Goal: Navigation & Orientation: Find specific page/section

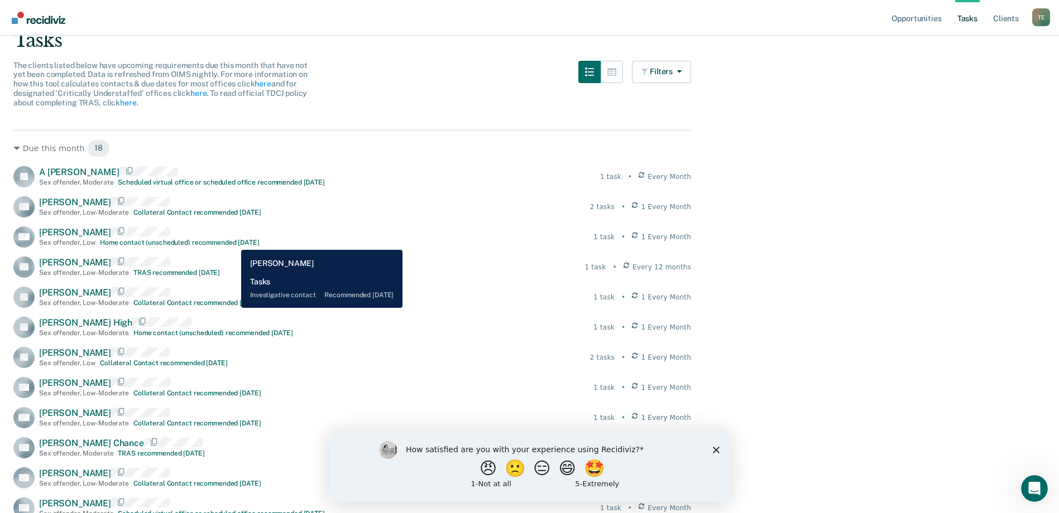
scroll to position [25, 0]
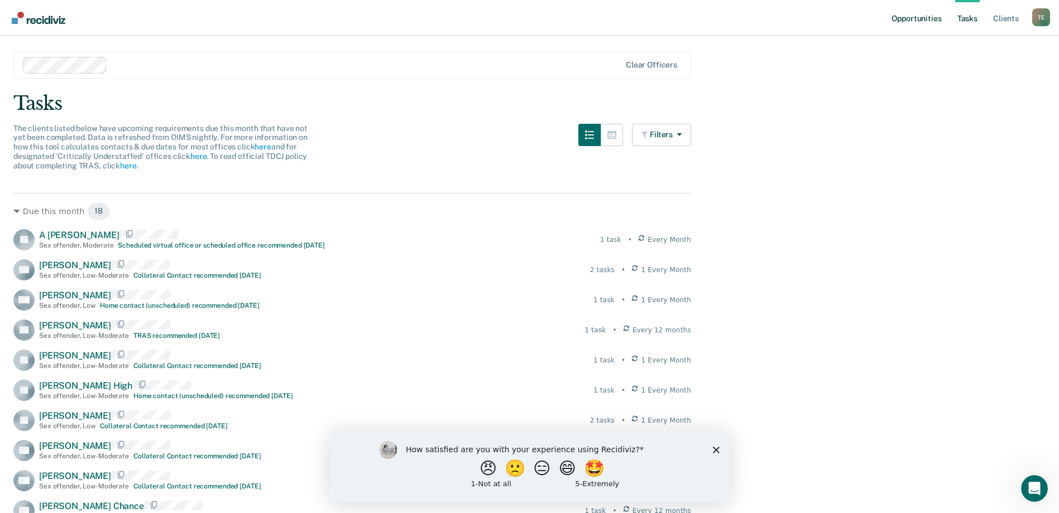
click at [907, 20] on link "Opportunities" at bounding box center [916, 18] width 54 height 36
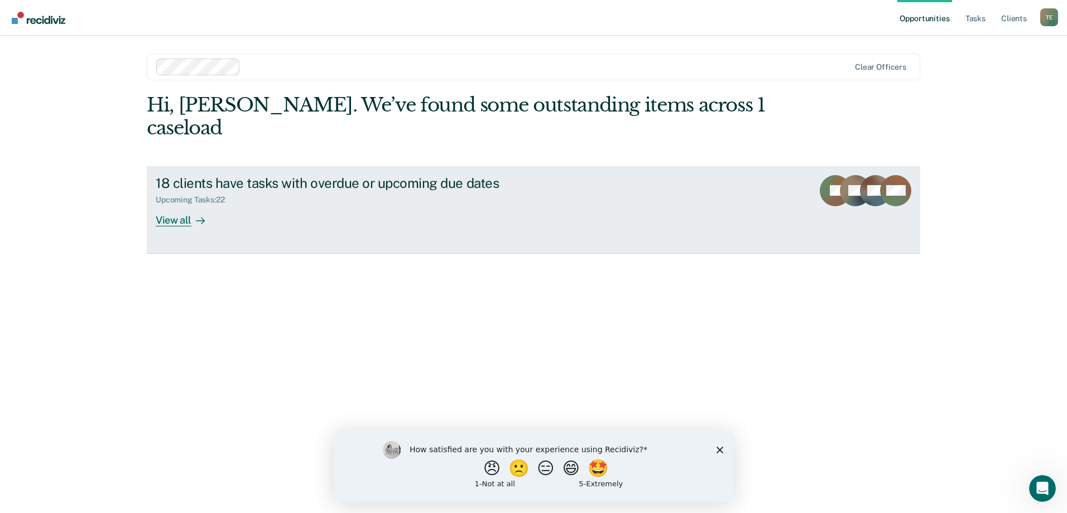
click at [174, 205] on div "View all" at bounding box center [187, 216] width 63 height 22
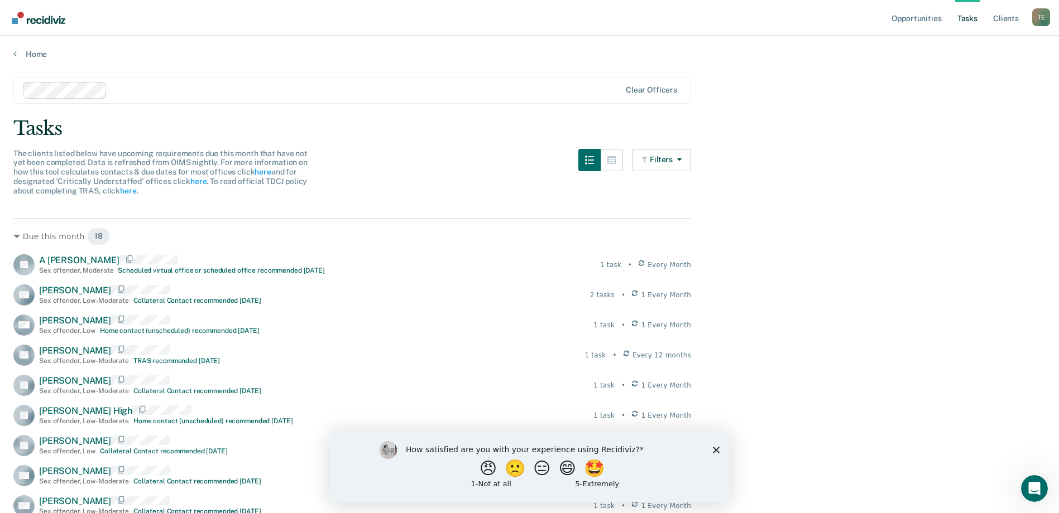
drag, startPoint x: 966, startPoint y: 16, endPoint x: 958, endPoint y: 18, distance: 8.0
click at [966, 16] on link "Tasks" at bounding box center [967, 18] width 25 height 36
click at [927, 18] on link "Opportunities" at bounding box center [916, 18] width 54 height 36
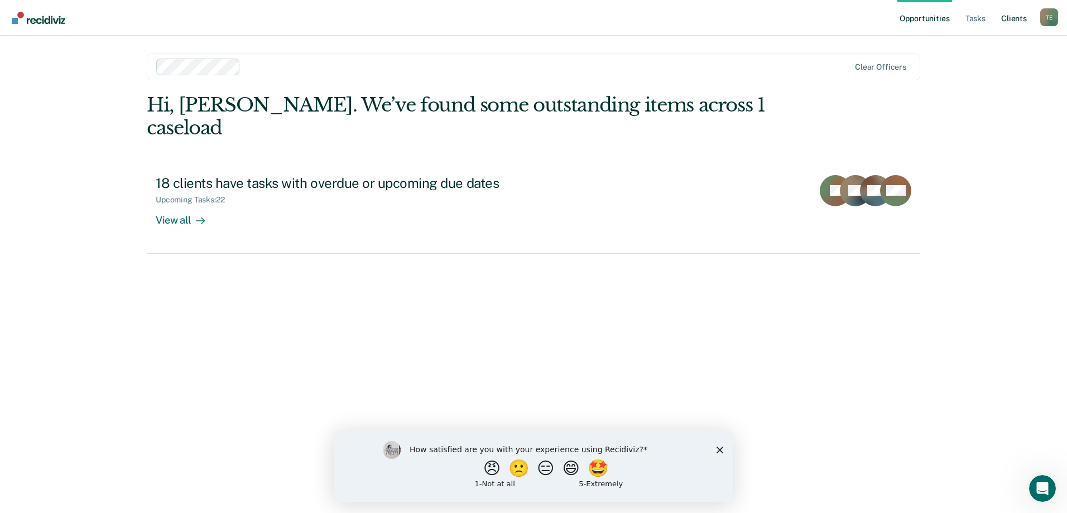
click at [1013, 18] on link "Client s" at bounding box center [1014, 18] width 30 height 36
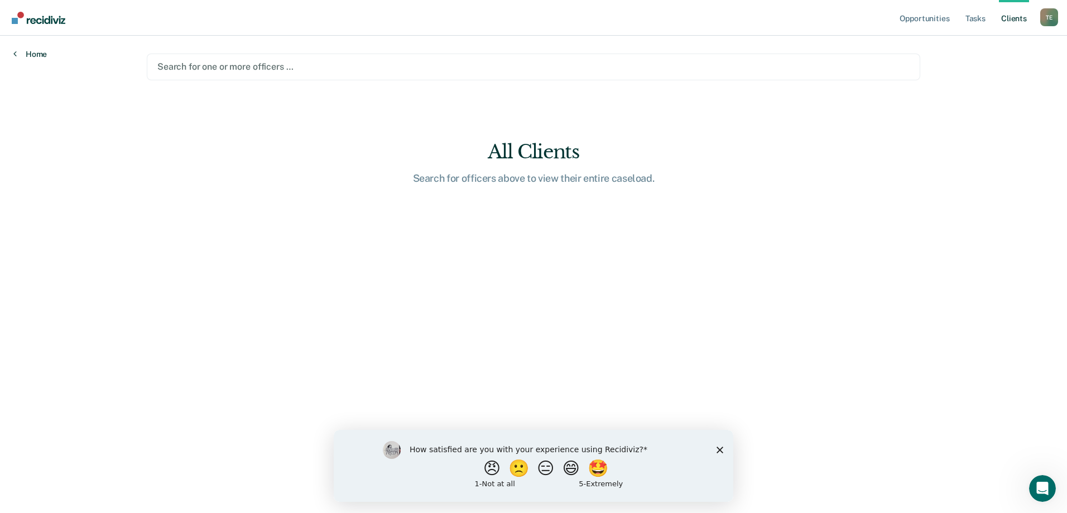
click at [33, 53] on link "Home" at bounding box center [29, 54] width 33 height 10
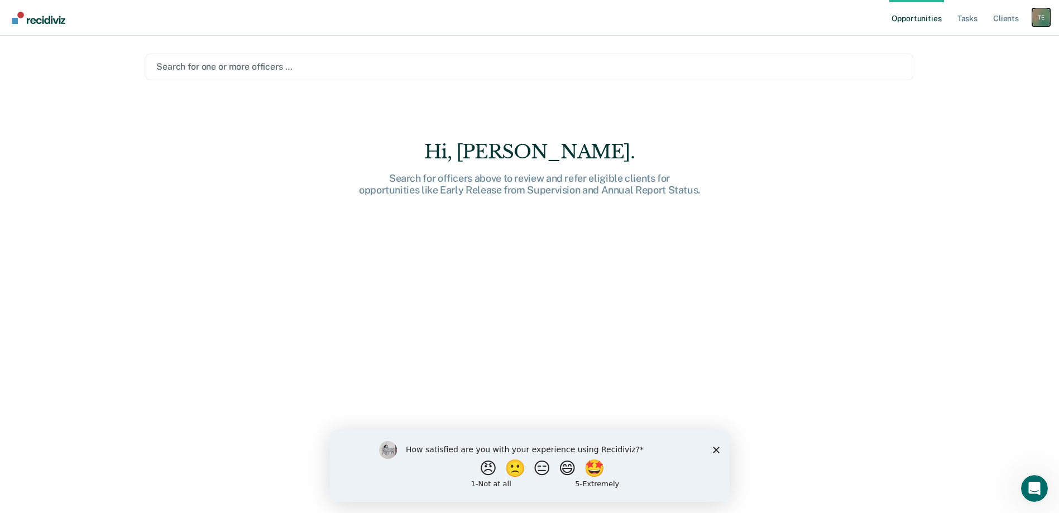
click at [1038, 17] on div "T E" at bounding box center [1041, 17] width 18 height 18
click at [396, 253] on div "Hi, [PERSON_NAME]. Search for officers above to review and refer eligible clien…" at bounding box center [529, 335] width 767 height 388
click at [917, 16] on link "Opportunities" at bounding box center [916, 18] width 54 height 36
click at [212, 73] on div at bounding box center [529, 66] width 746 height 13
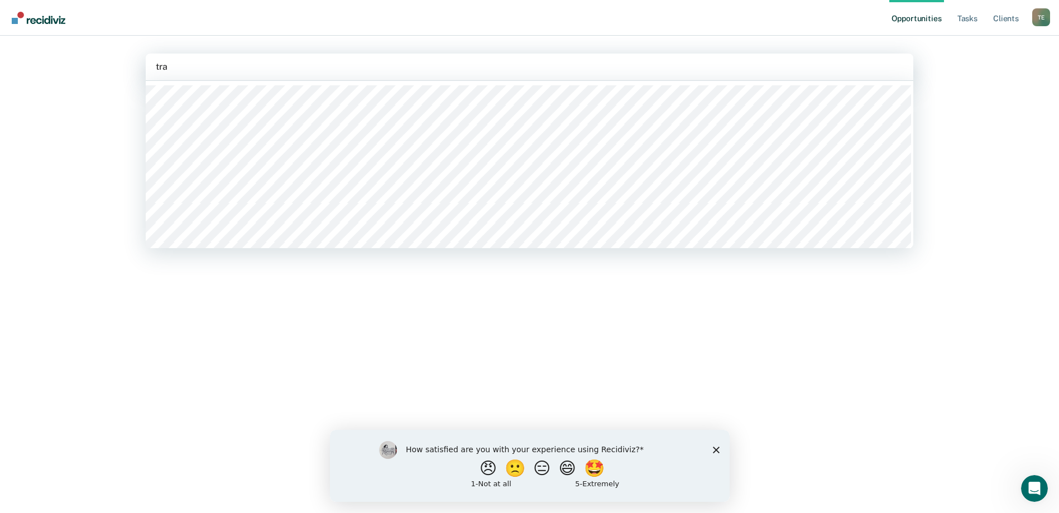
type input "trac"
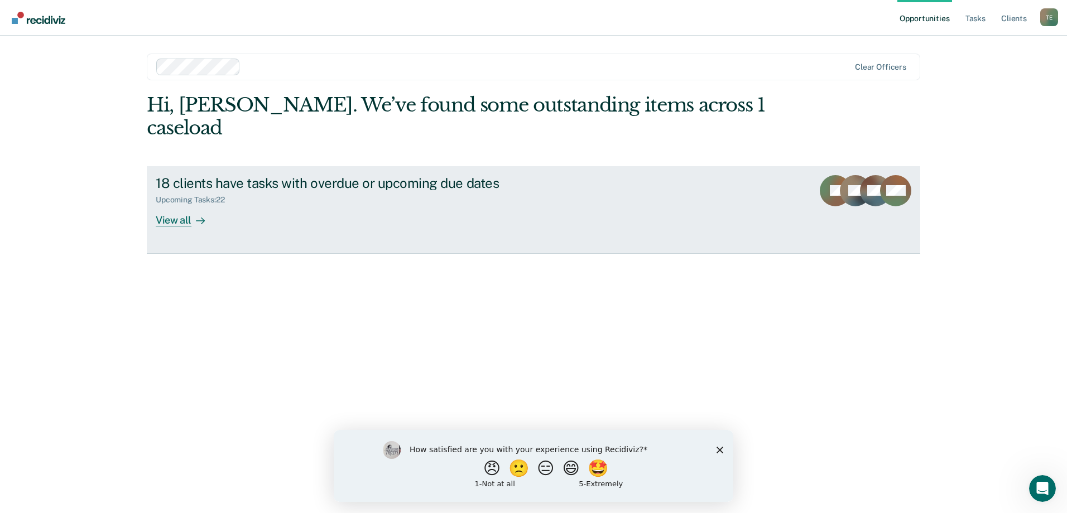
click at [175, 205] on div "View all" at bounding box center [187, 216] width 63 height 22
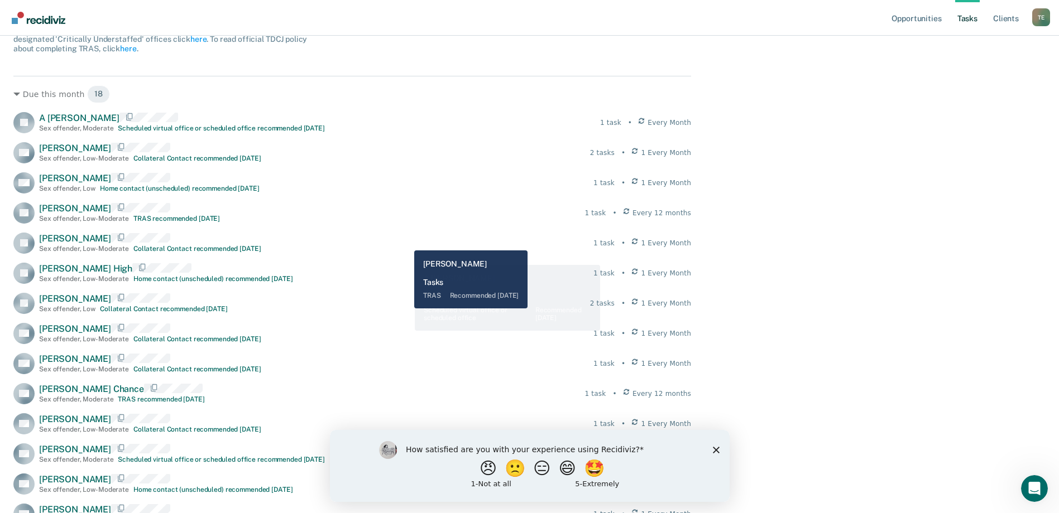
scroll to position [167, 0]
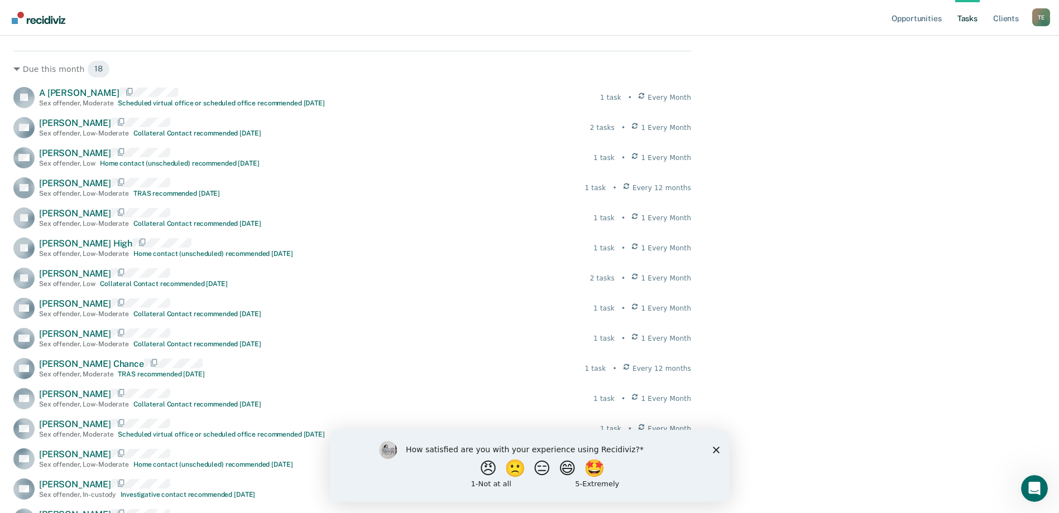
click at [714, 447] on icon "Close survey" at bounding box center [715, 450] width 7 height 7
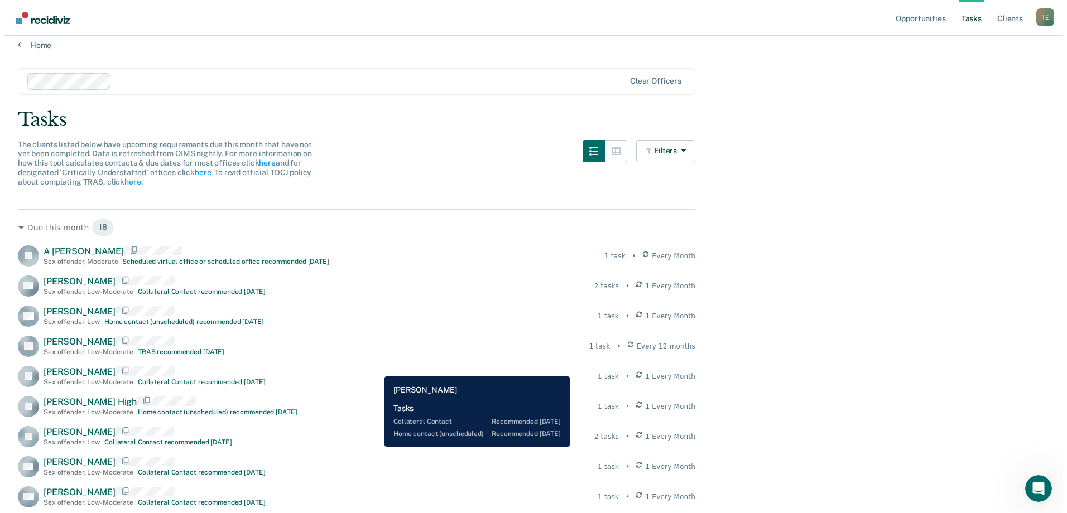
scroll to position [0, 0]
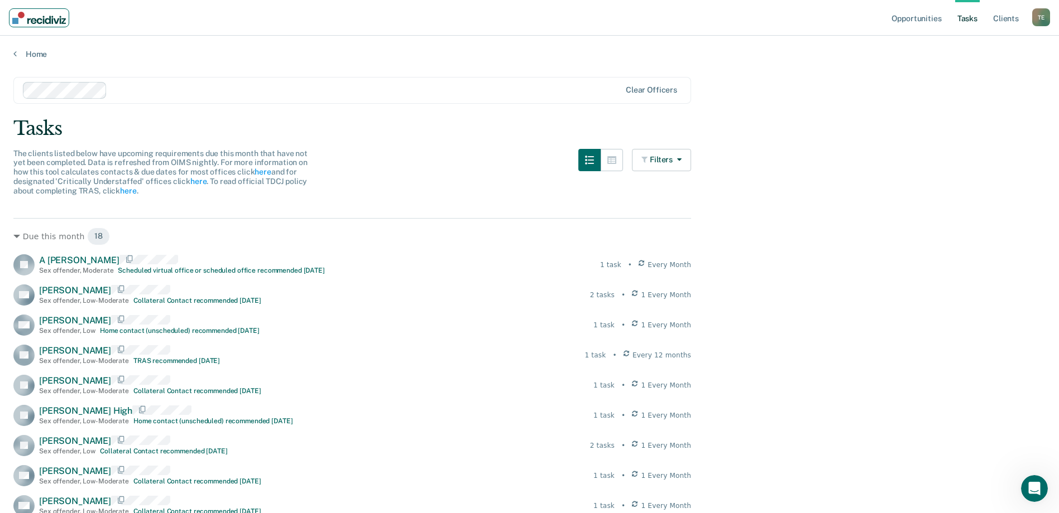
click at [18, 20] on img "Main navigation" at bounding box center [39, 18] width 54 height 12
